Goal: Information Seeking & Learning: Learn about a topic

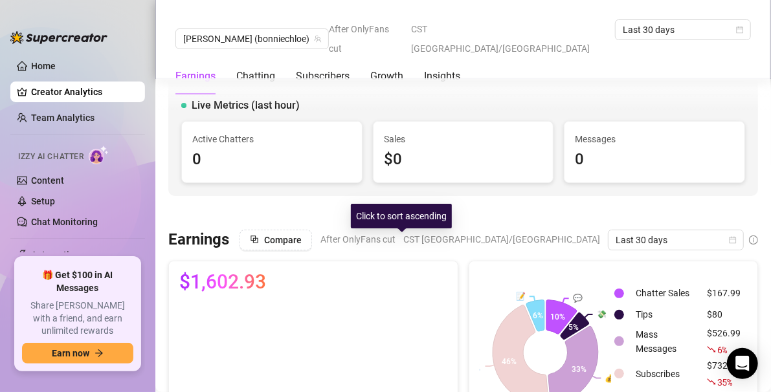
scroll to position [0, 24]
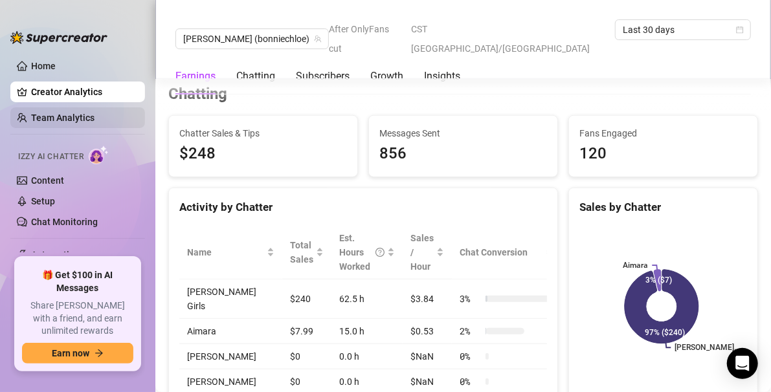
click at [52, 114] on link "Team Analytics" at bounding box center [62, 118] width 63 height 10
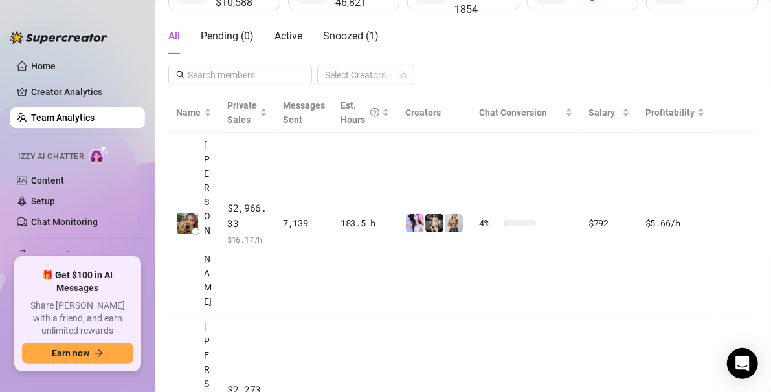
scroll to position [267, 0]
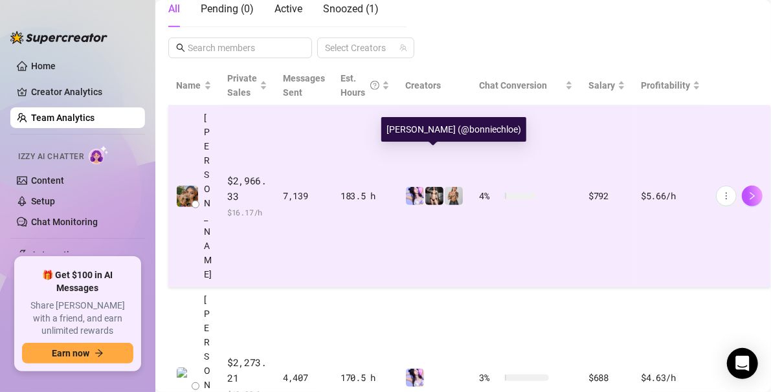
click at [434, 187] on img at bounding box center [434, 196] width 18 height 18
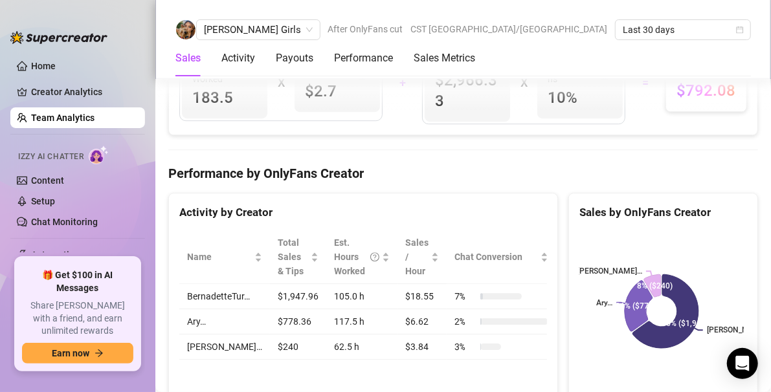
scroll to position [1739, 0]
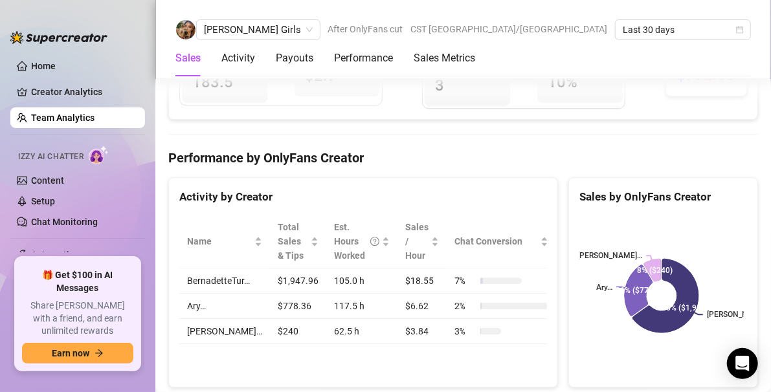
click at [376, 319] on td "62.5 h" at bounding box center [361, 331] width 71 height 25
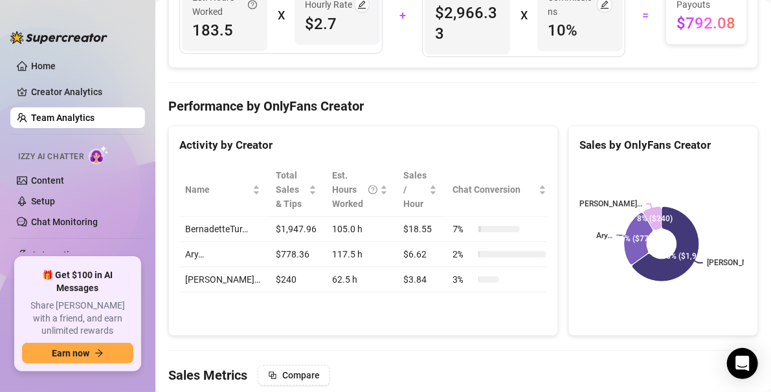
scroll to position [0, 0]
click at [67, 88] on link "Creator Analytics" at bounding box center [83, 92] width 104 height 21
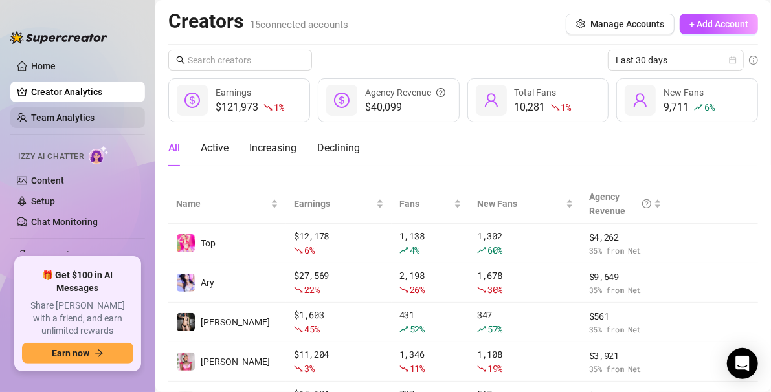
click at [61, 113] on link "Team Analytics" at bounding box center [62, 118] width 63 height 10
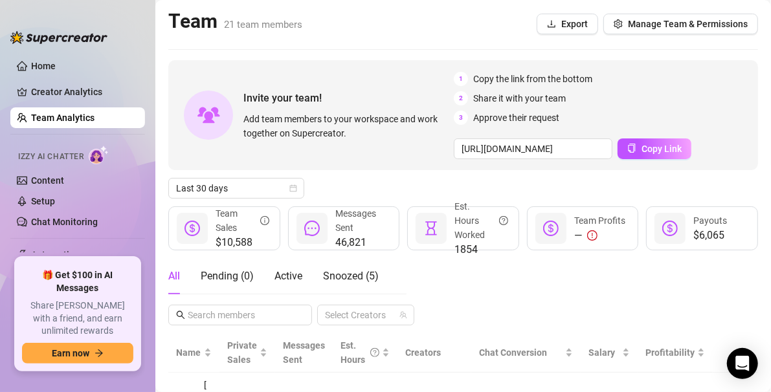
click at [473, 281] on div "All Pending ( 0 ) Active Snoozed ( 5 ) Select Creators" at bounding box center [462, 291] width 589 height 67
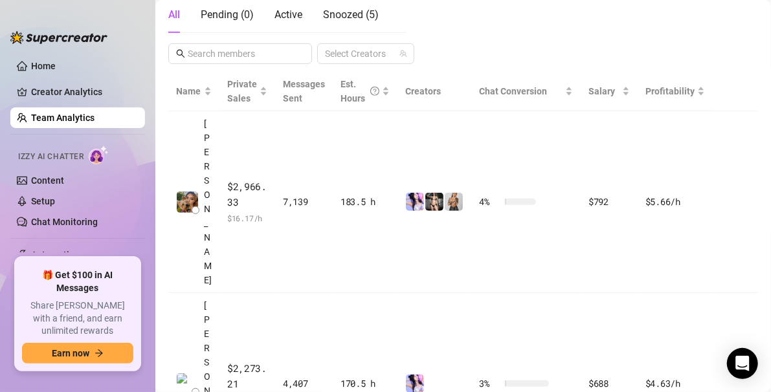
scroll to position [259, 0]
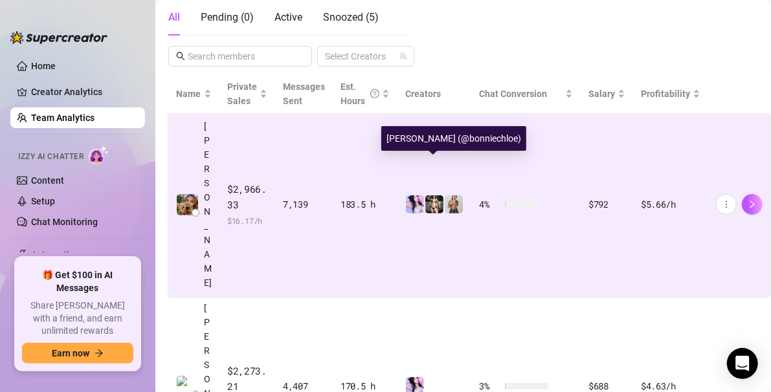
click at [432, 195] on img at bounding box center [434, 204] width 18 height 18
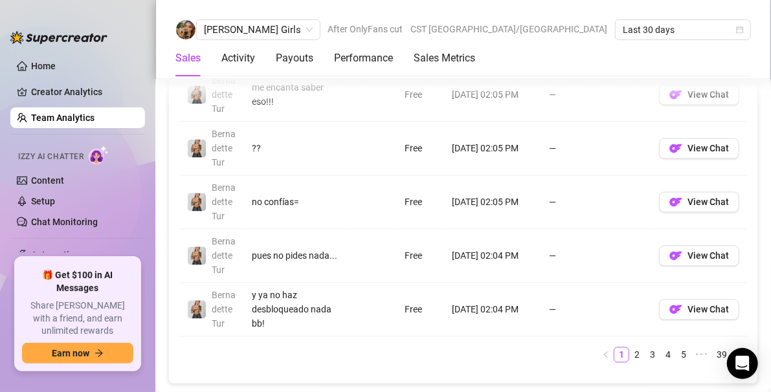
scroll to position [1242, 0]
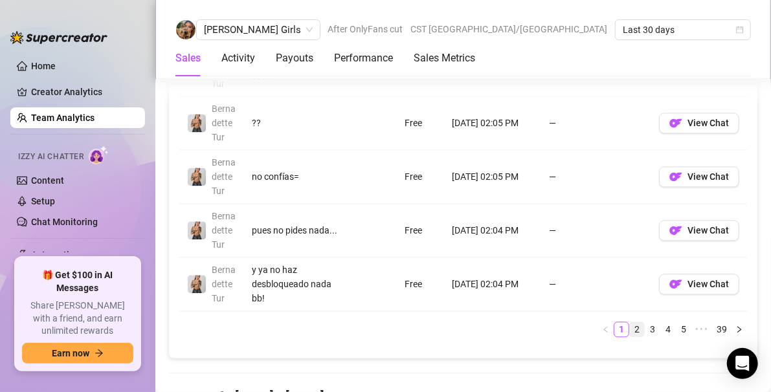
click at [629, 322] on link "2" at bounding box center [636, 329] width 14 height 14
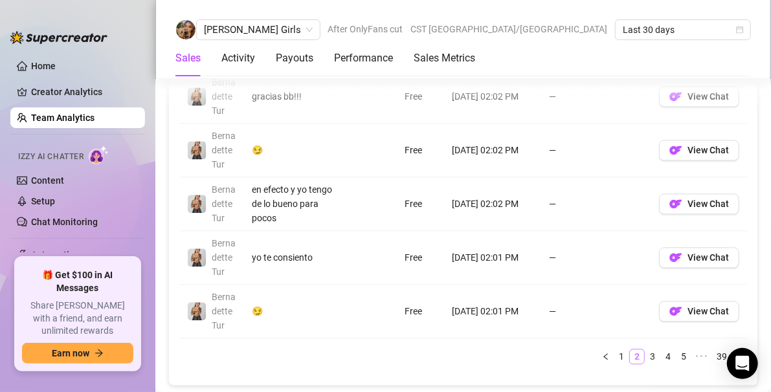
scroll to position [1268, 0]
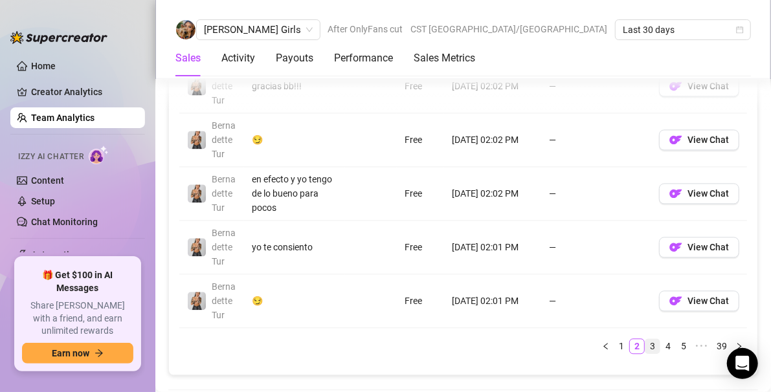
click at [645, 339] on link "3" at bounding box center [652, 346] width 14 height 14
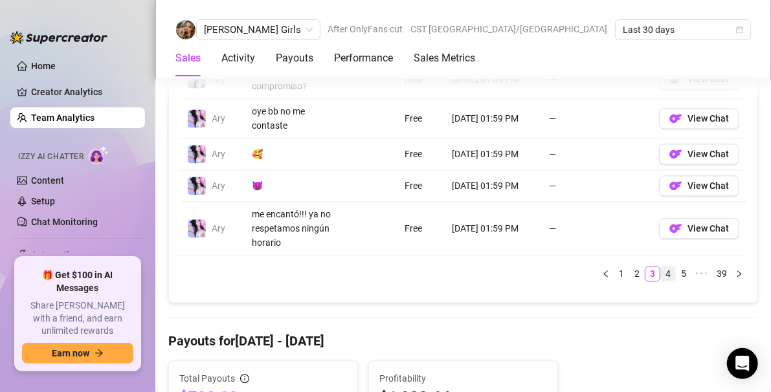
click at [661, 267] on link "4" at bounding box center [668, 274] width 14 height 14
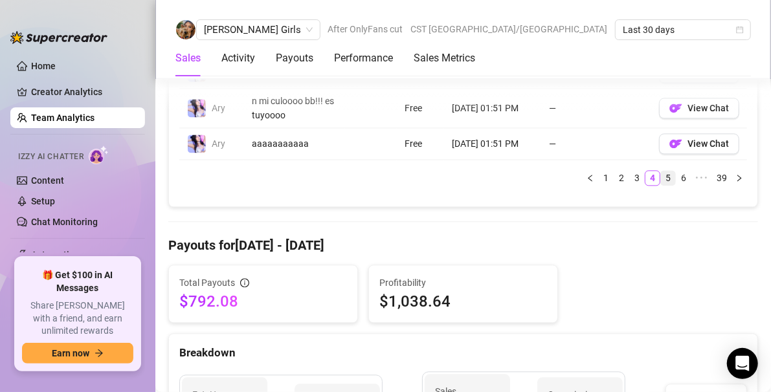
click at [661, 171] on link "5" at bounding box center [668, 178] width 14 height 14
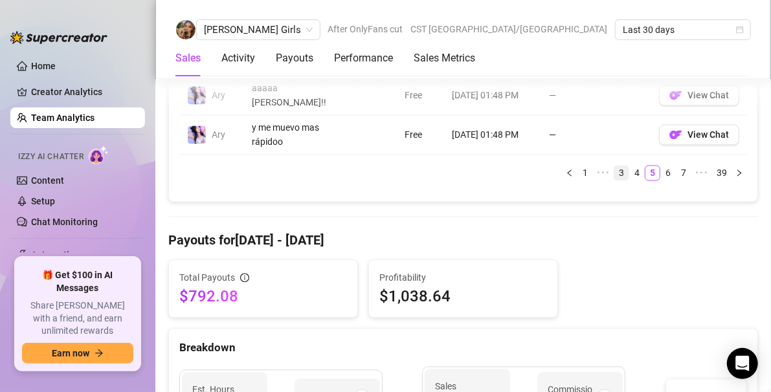
click at [614, 173] on link "3" at bounding box center [621, 173] width 14 height 14
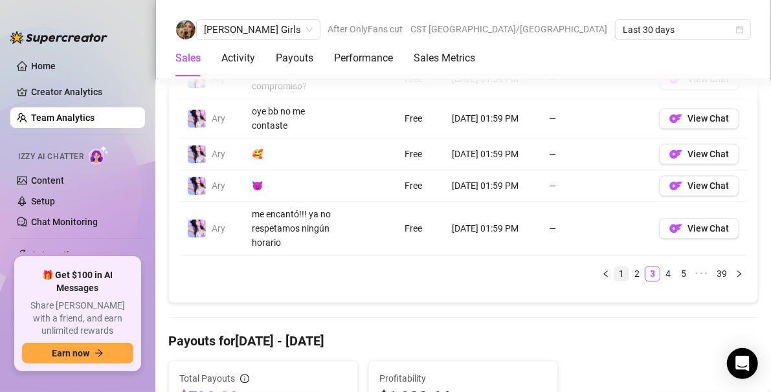
click at [614, 268] on link "1" at bounding box center [621, 274] width 14 height 14
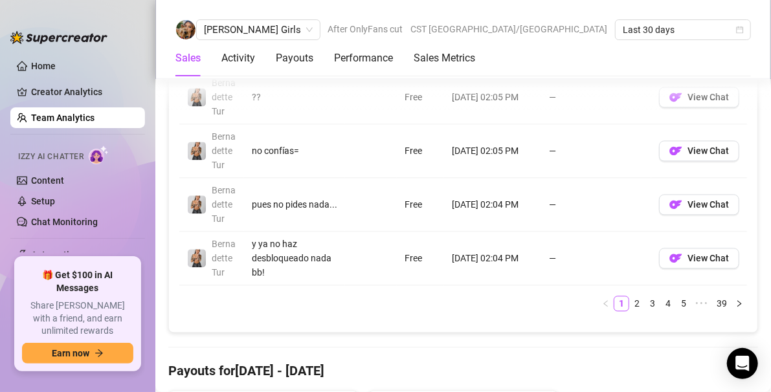
click at [420, 276] on div "Account Message Media Price When Sent When Purchased Ary me [PERSON_NAME] foto!…" at bounding box center [462, 38] width 567 height 545
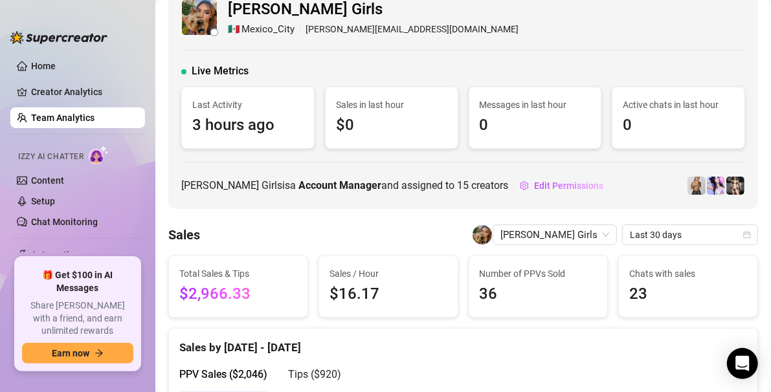
scroll to position [0, 0]
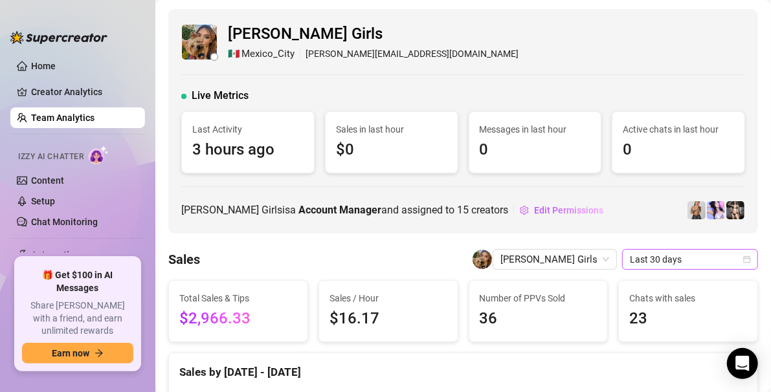
click at [743, 259] on icon "calendar" at bounding box center [747, 260] width 8 height 8
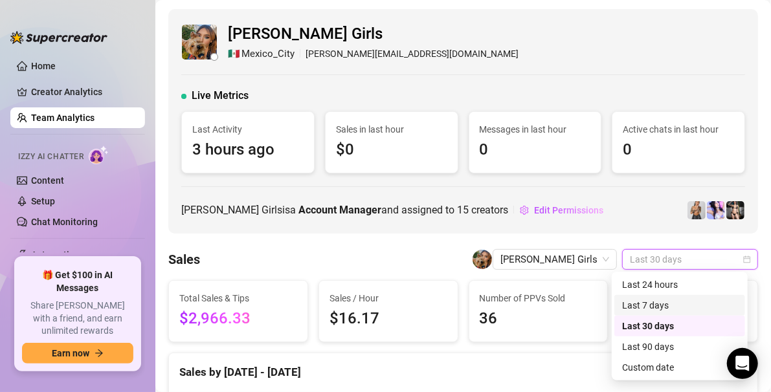
click at [673, 311] on div "Last 7 days" at bounding box center [679, 305] width 115 height 14
